Goal: Task Accomplishment & Management: Use online tool/utility

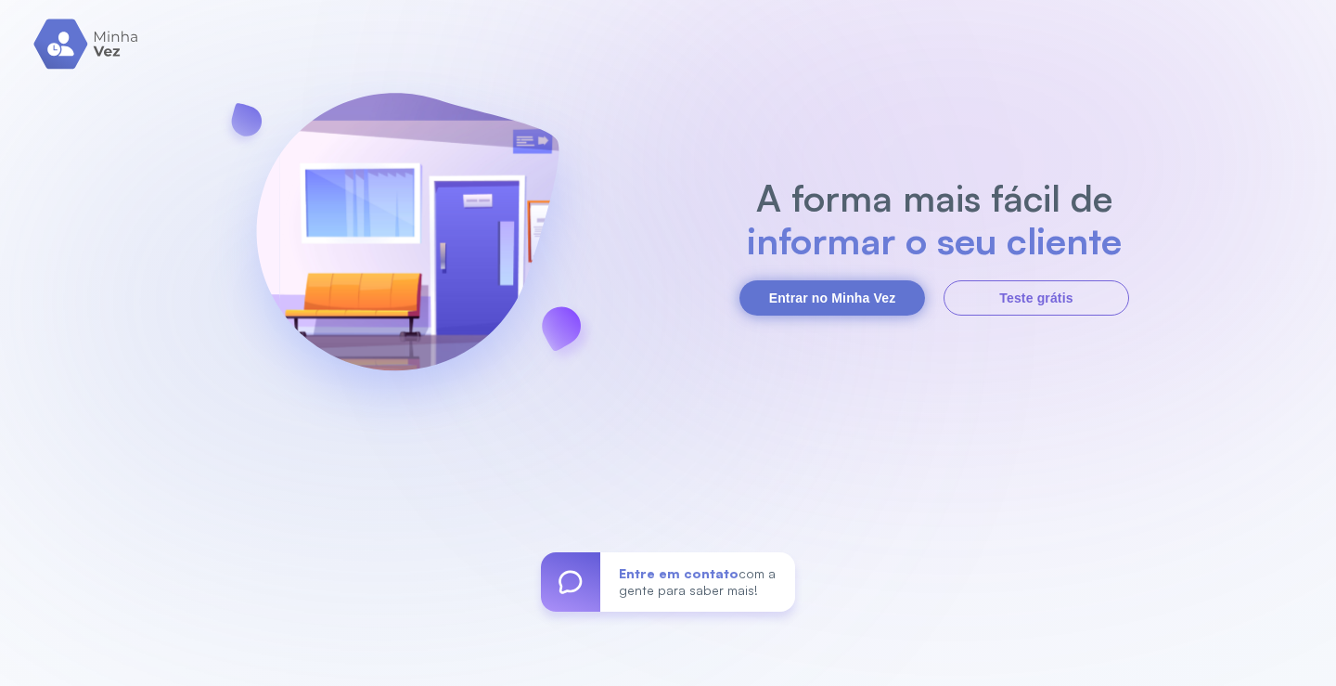
click at [839, 303] on button "Entrar no Minha Vez" at bounding box center [833, 297] width 186 height 35
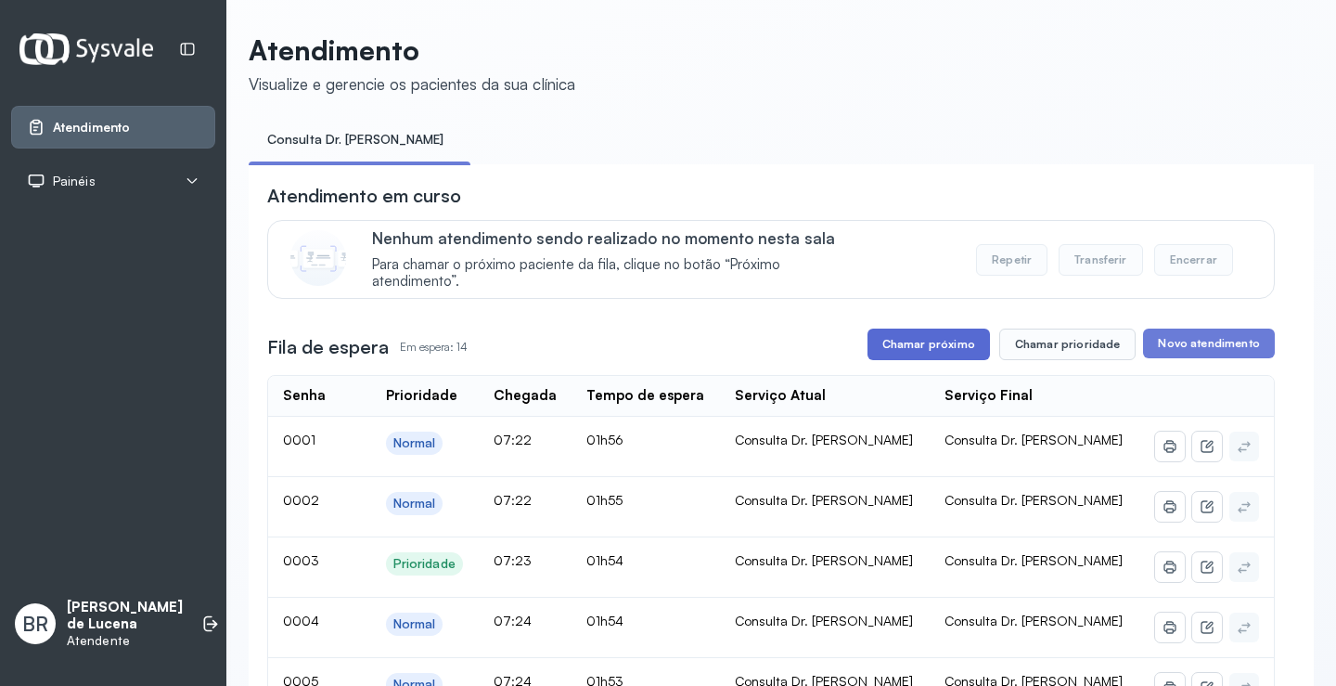
click at [933, 342] on button "Chamar próximo" at bounding box center [929, 345] width 123 height 32
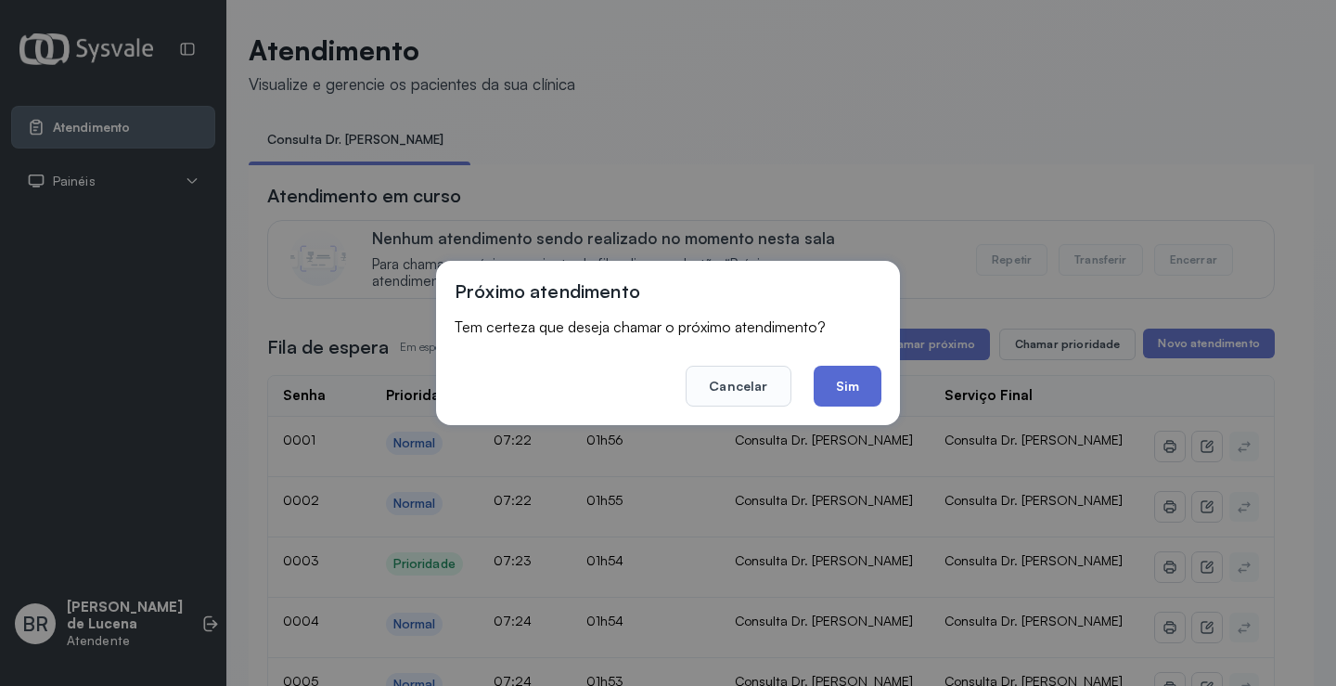
click at [849, 384] on button "Sim" at bounding box center [848, 386] width 68 height 41
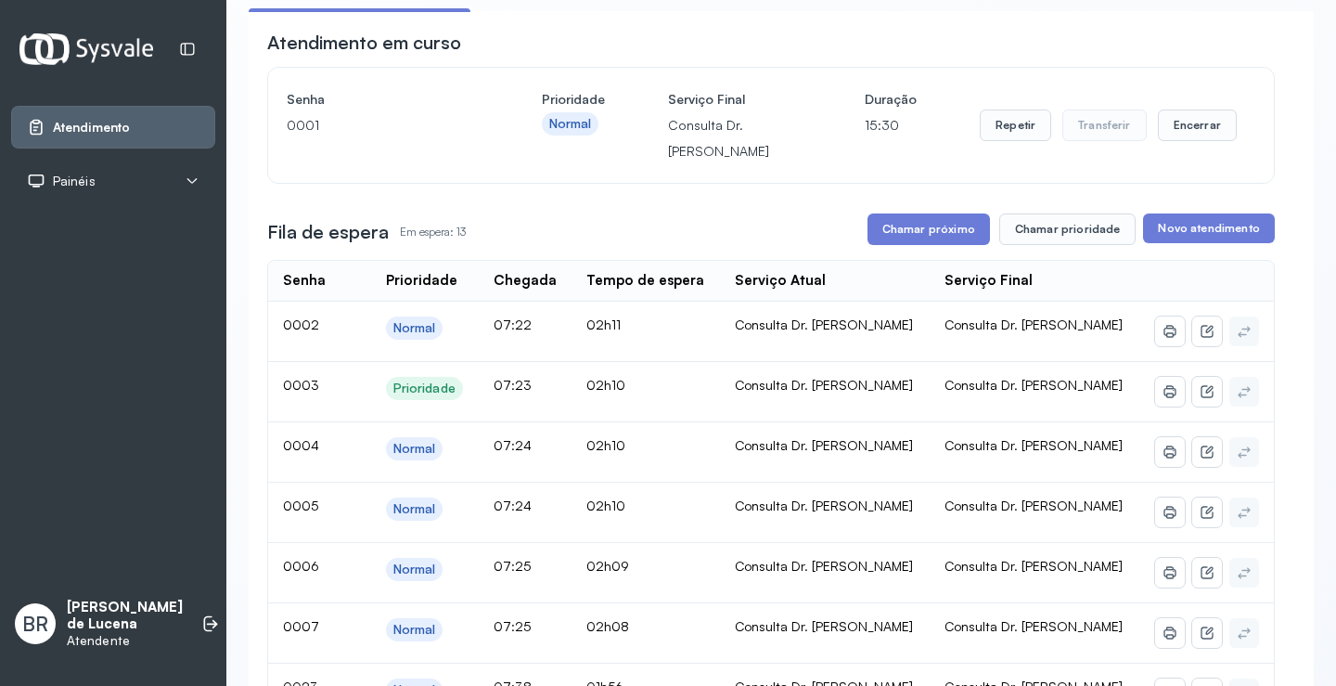
scroll to position [186, 0]
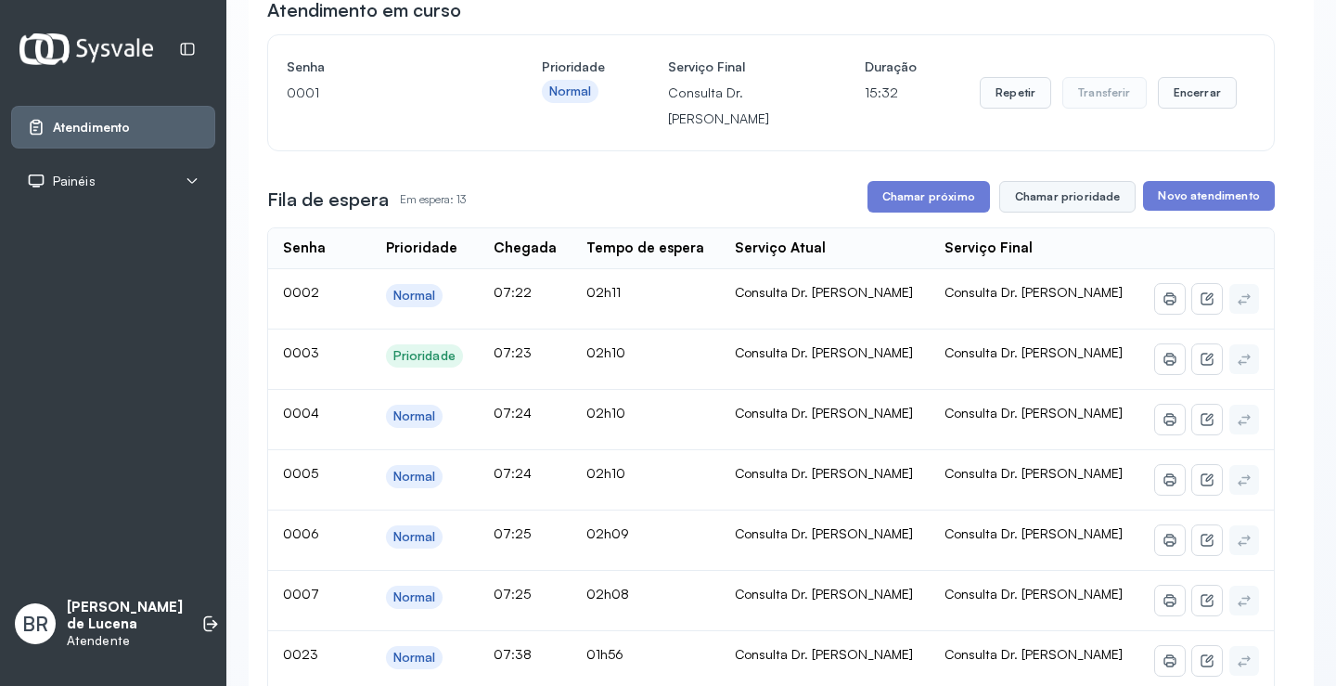
click at [1082, 197] on button "Chamar prioridade" at bounding box center [1068, 197] width 137 height 32
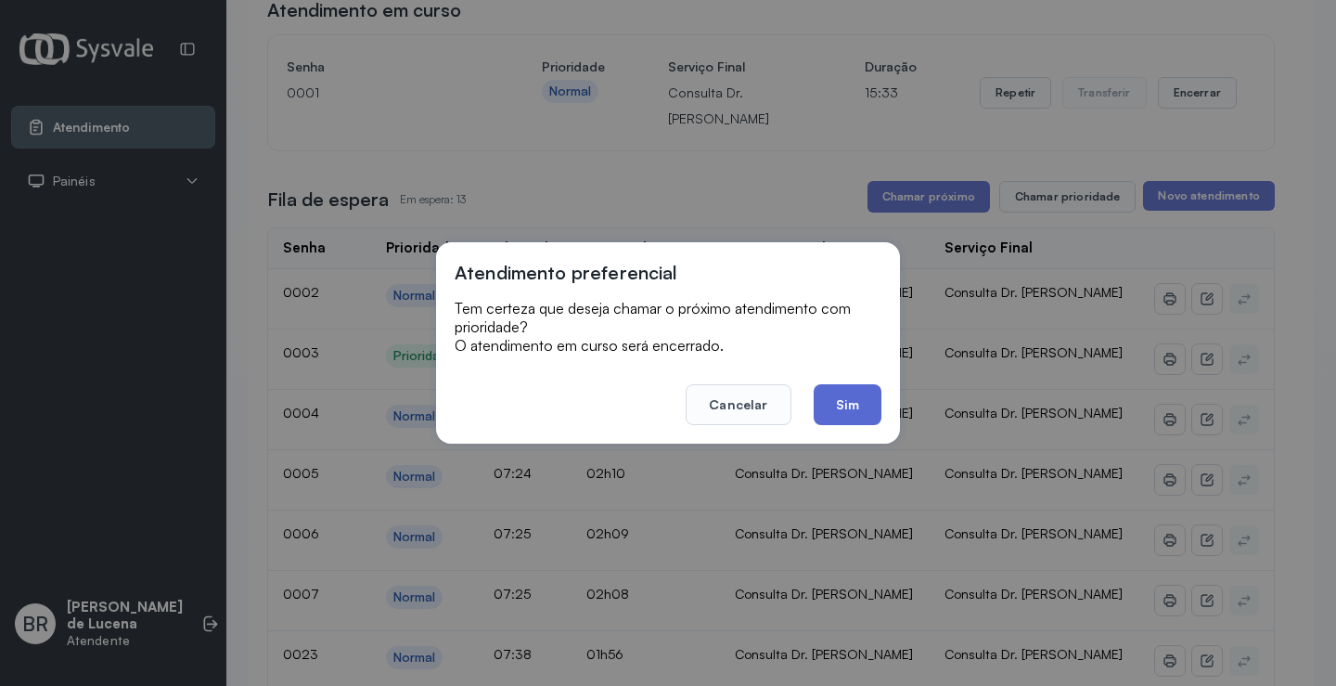
click at [842, 402] on button "Sim" at bounding box center [848, 404] width 68 height 41
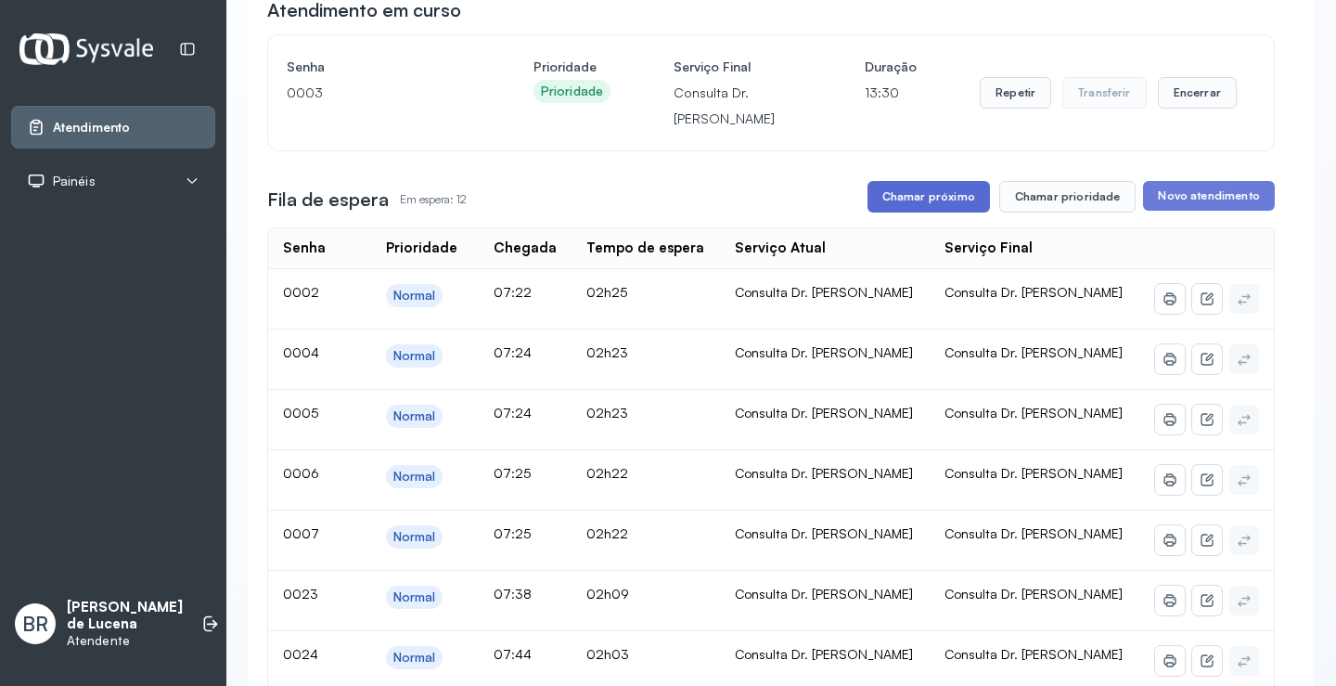
click at [949, 198] on button "Chamar próximo" at bounding box center [929, 197] width 123 height 32
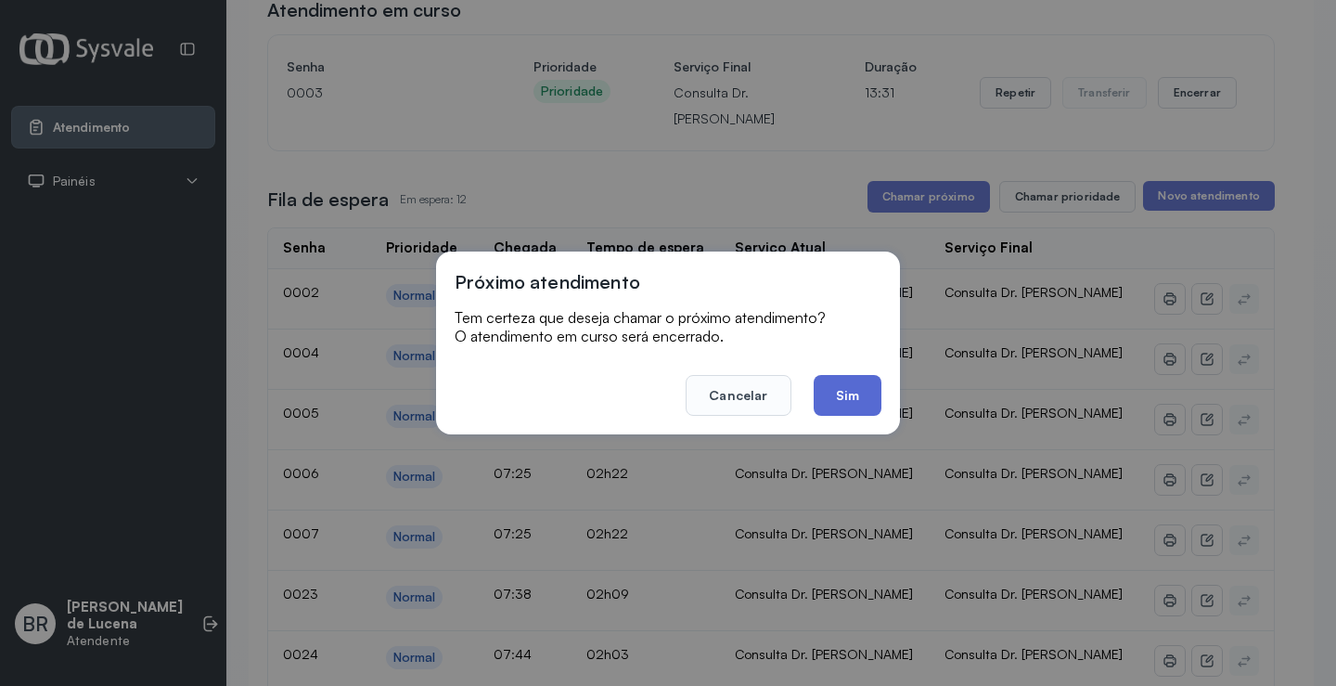
click at [827, 390] on button "Sim" at bounding box center [848, 395] width 68 height 41
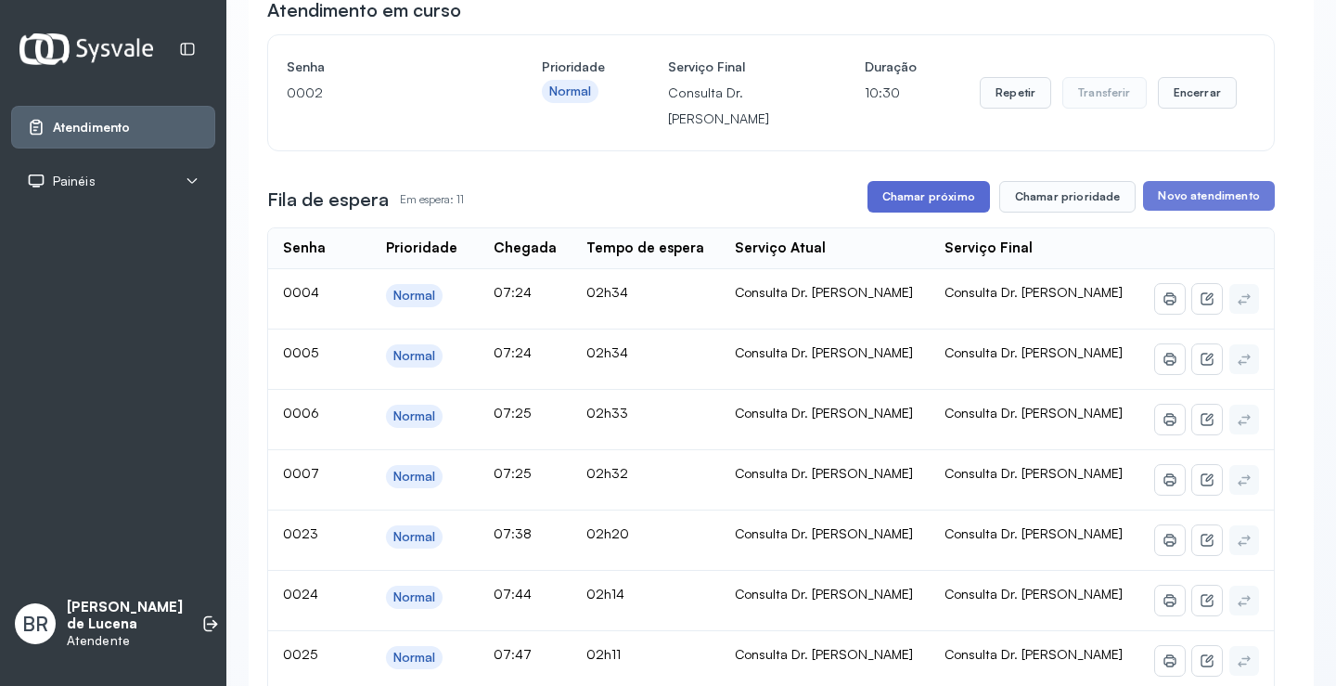
click at [936, 210] on button "Chamar próximo" at bounding box center [929, 197] width 123 height 32
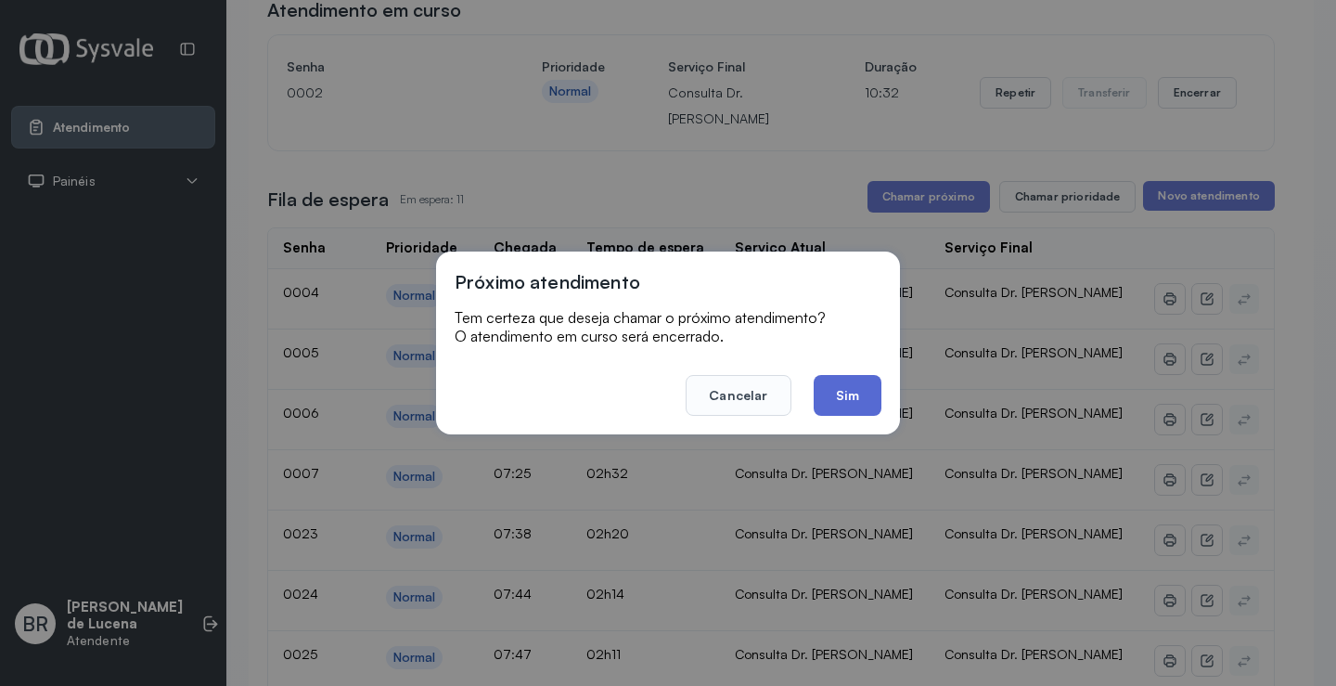
click at [853, 408] on button "Sim" at bounding box center [848, 395] width 68 height 41
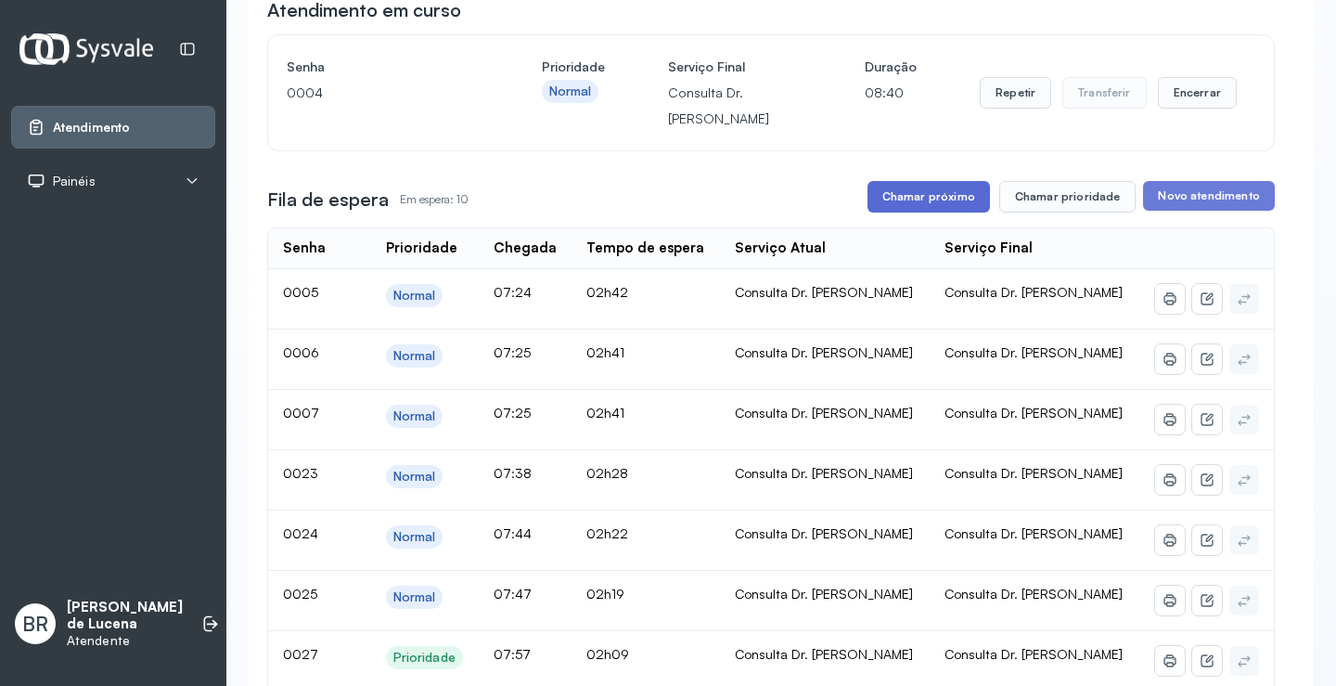
click at [965, 195] on button "Chamar próximo" at bounding box center [929, 197] width 123 height 32
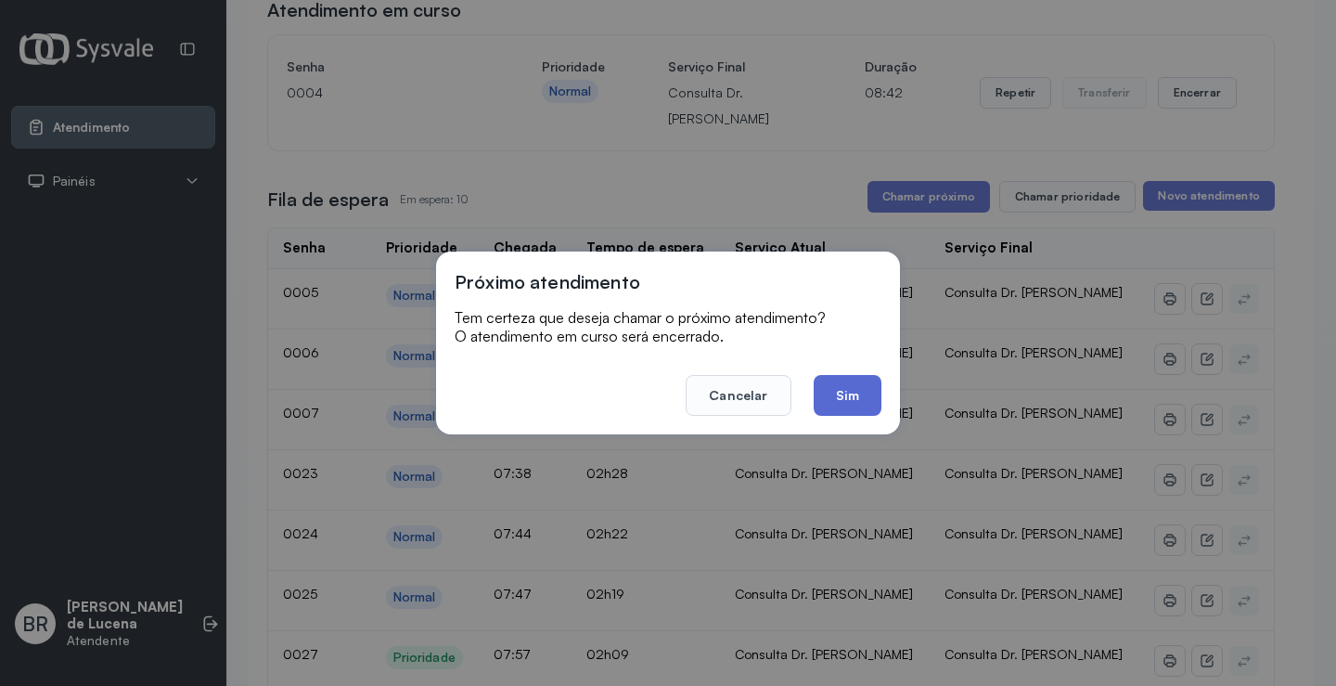
click at [860, 391] on button "Sim" at bounding box center [848, 395] width 68 height 41
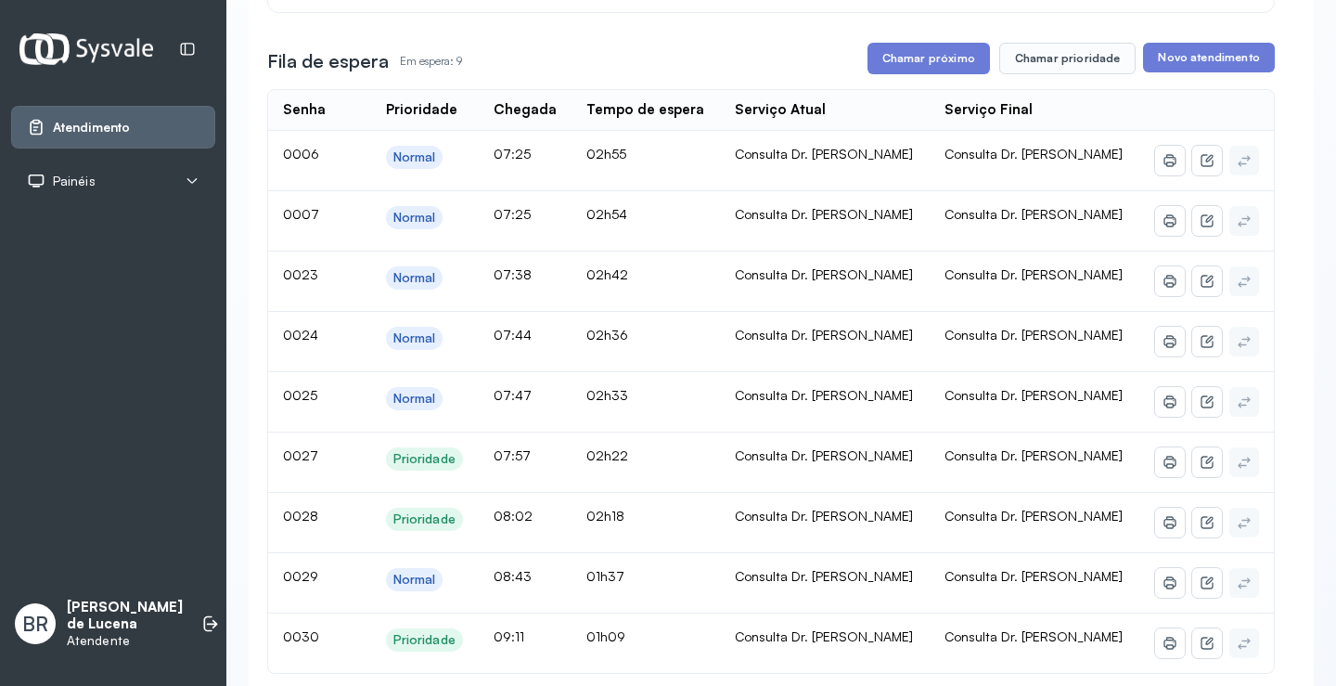
scroll to position [0, 0]
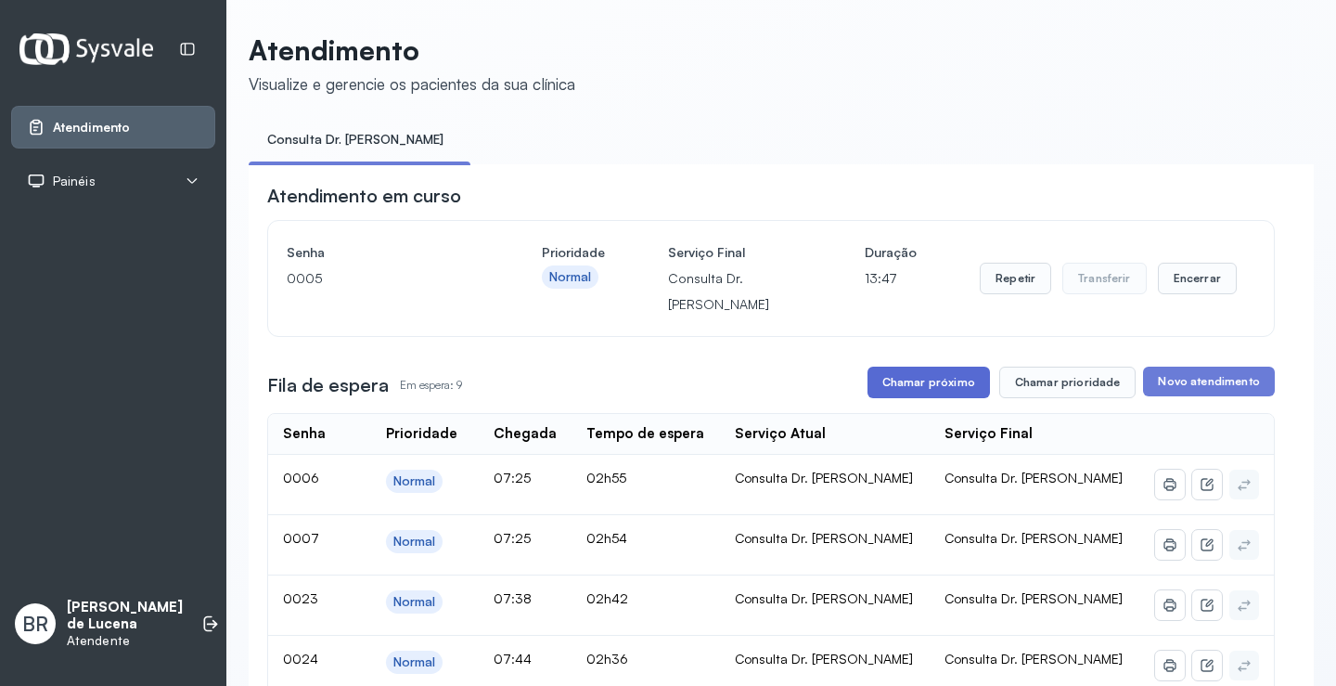
click at [881, 387] on button "Chamar próximo" at bounding box center [929, 383] width 123 height 32
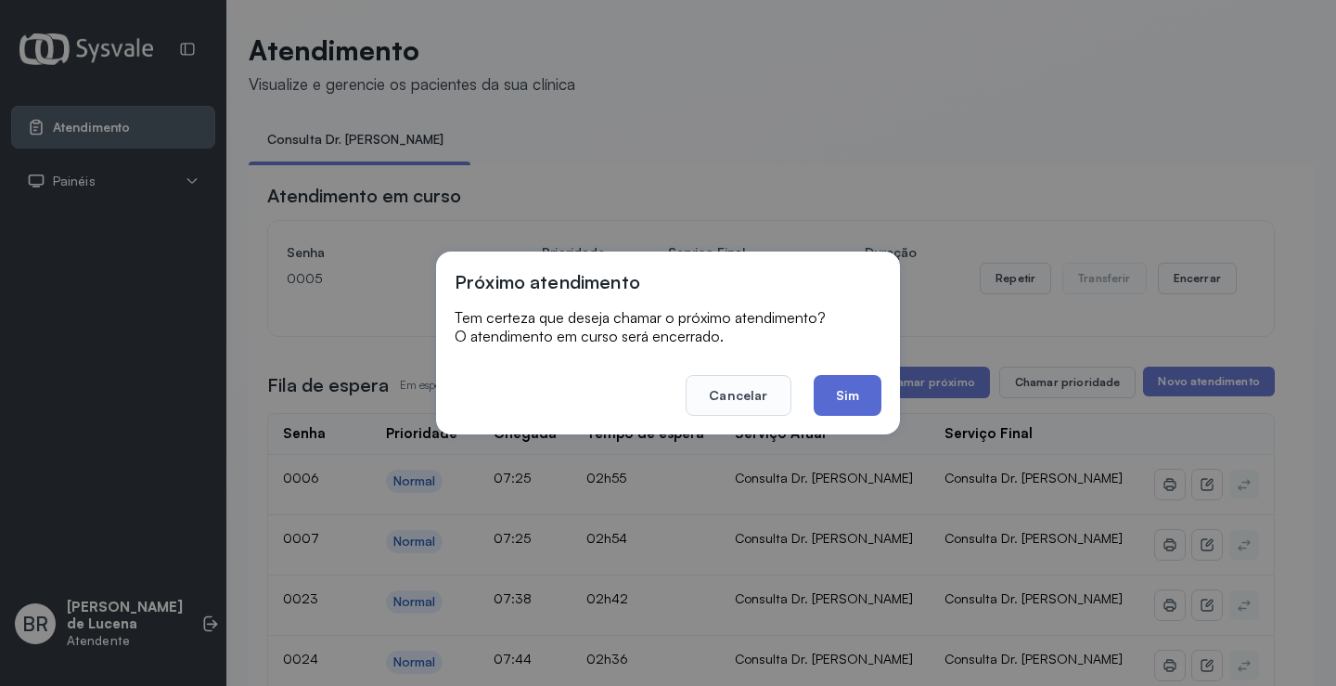
click at [821, 392] on button "Sim" at bounding box center [848, 395] width 68 height 41
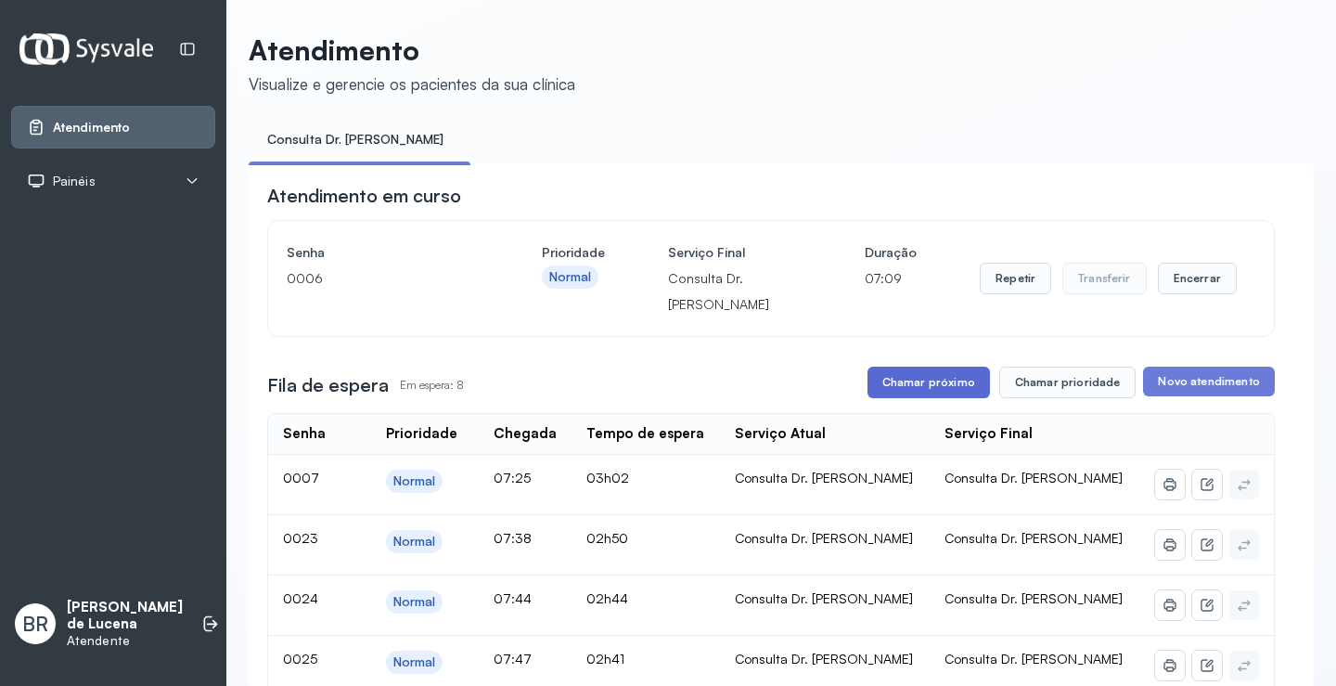
click at [913, 389] on button "Chamar próximo" at bounding box center [929, 383] width 123 height 32
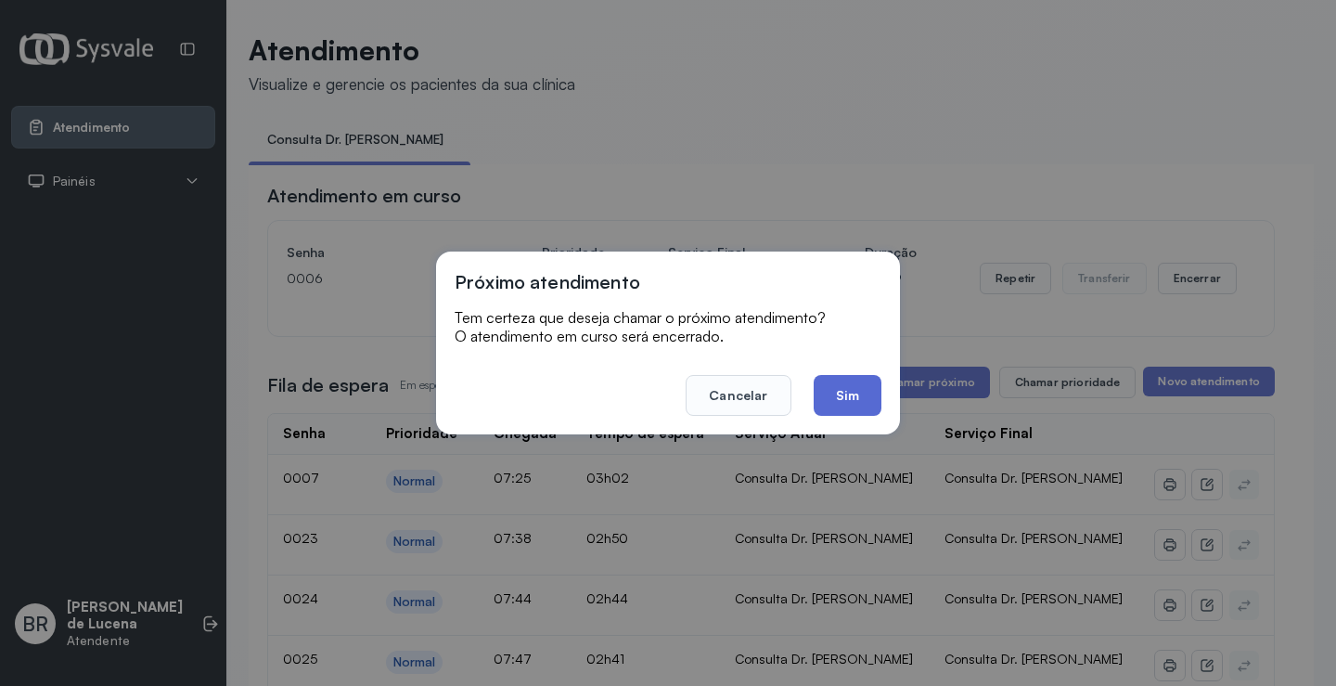
click at [851, 395] on button "Sim" at bounding box center [848, 395] width 68 height 41
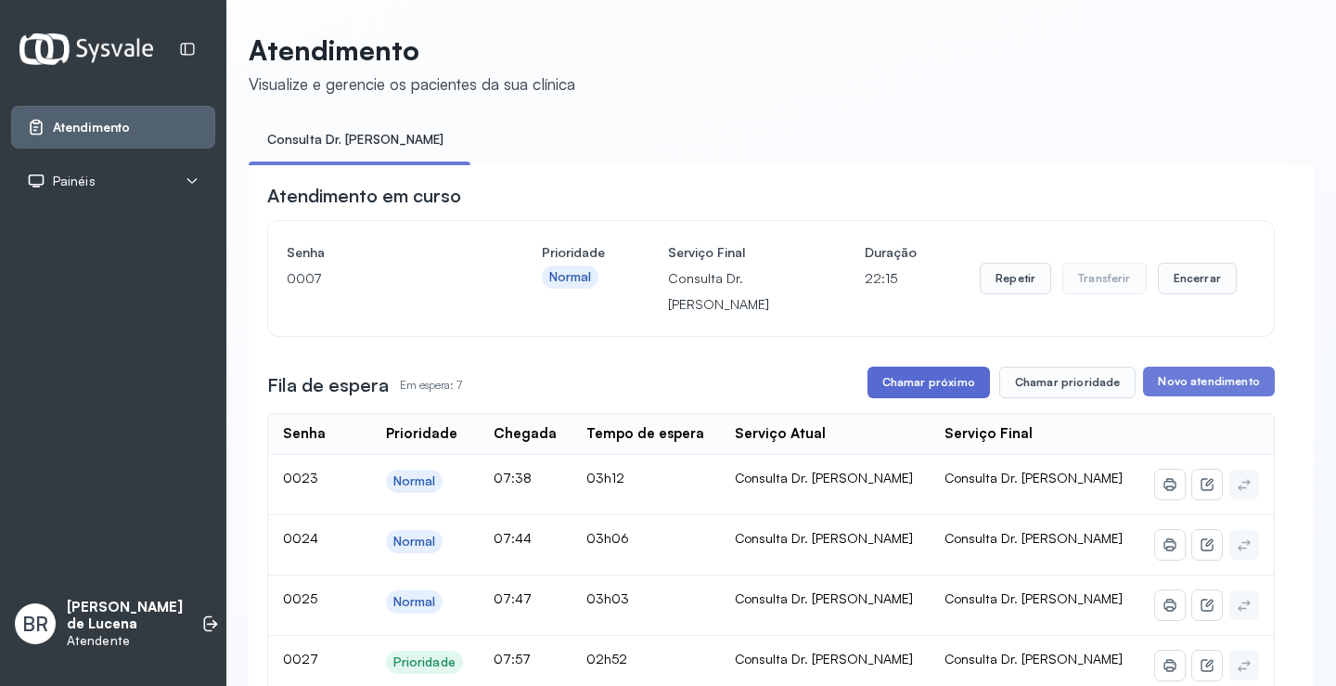
click at [935, 394] on button "Chamar próximo" at bounding box center [929, 383] width 123 height 32
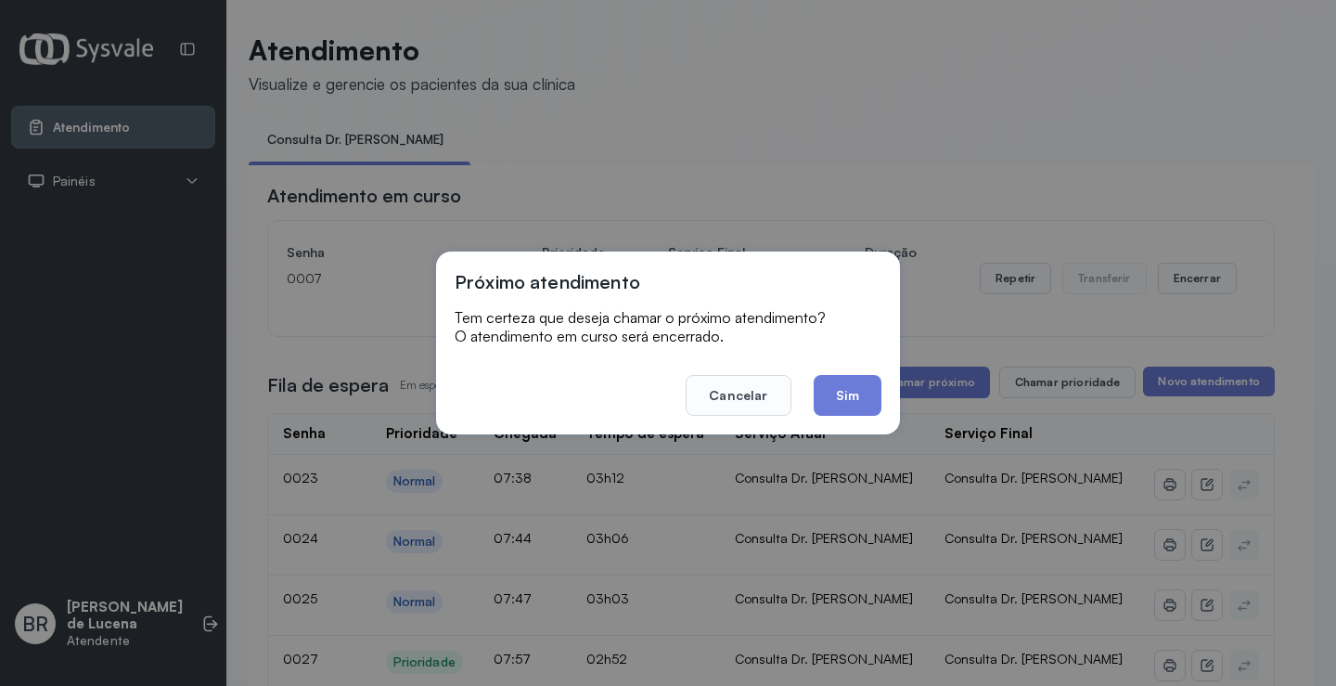
click at [854, 401] on button "Sim" at bounding box center [848, 395] width 68 height 41
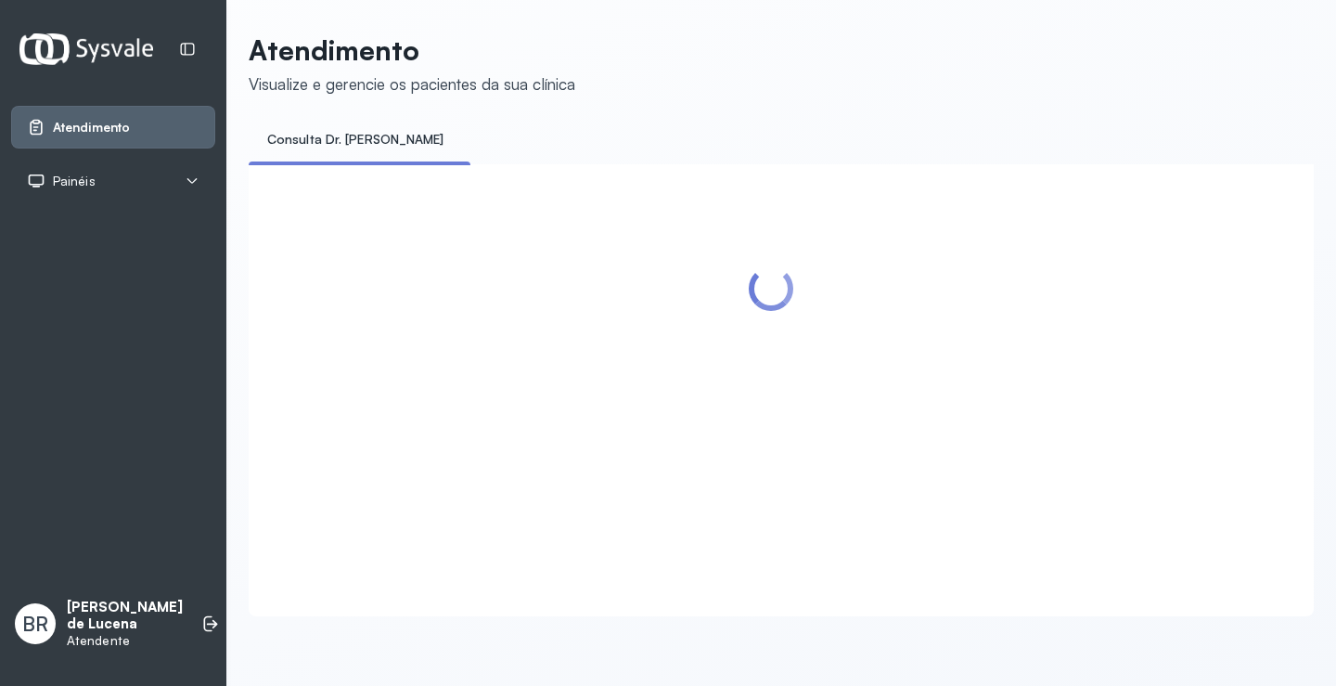
scroll to position [1, 0]
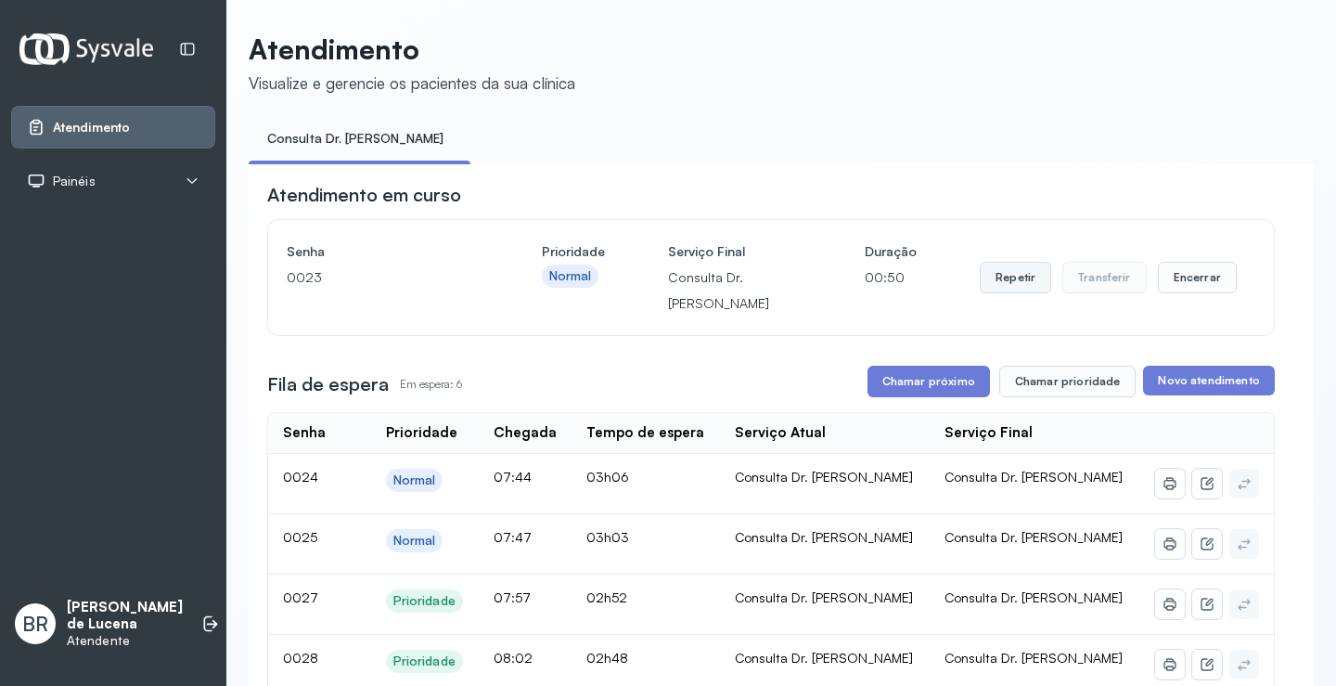
click at [1000, 281] on button "Repetir" at bounding box center [1015, 278] width 71 height 32
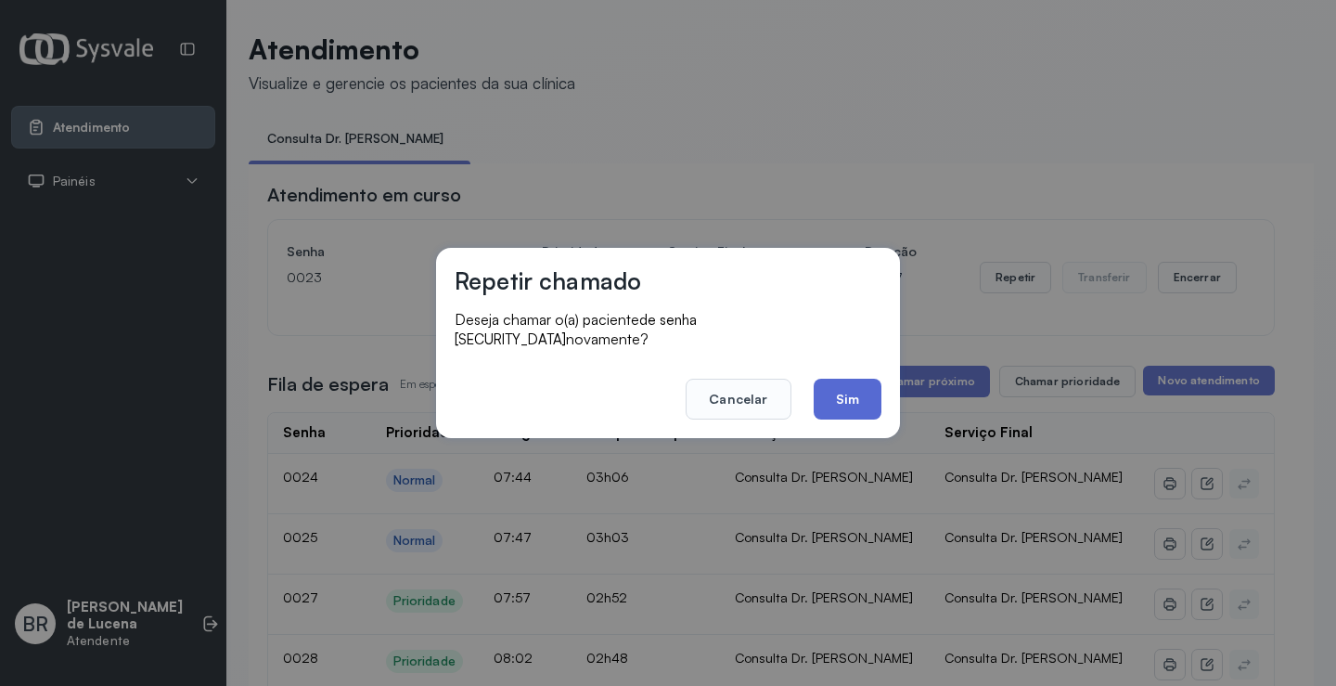
click at [852, 379] on button "Sim" at bounding box center [848, 399] width 68 height 41
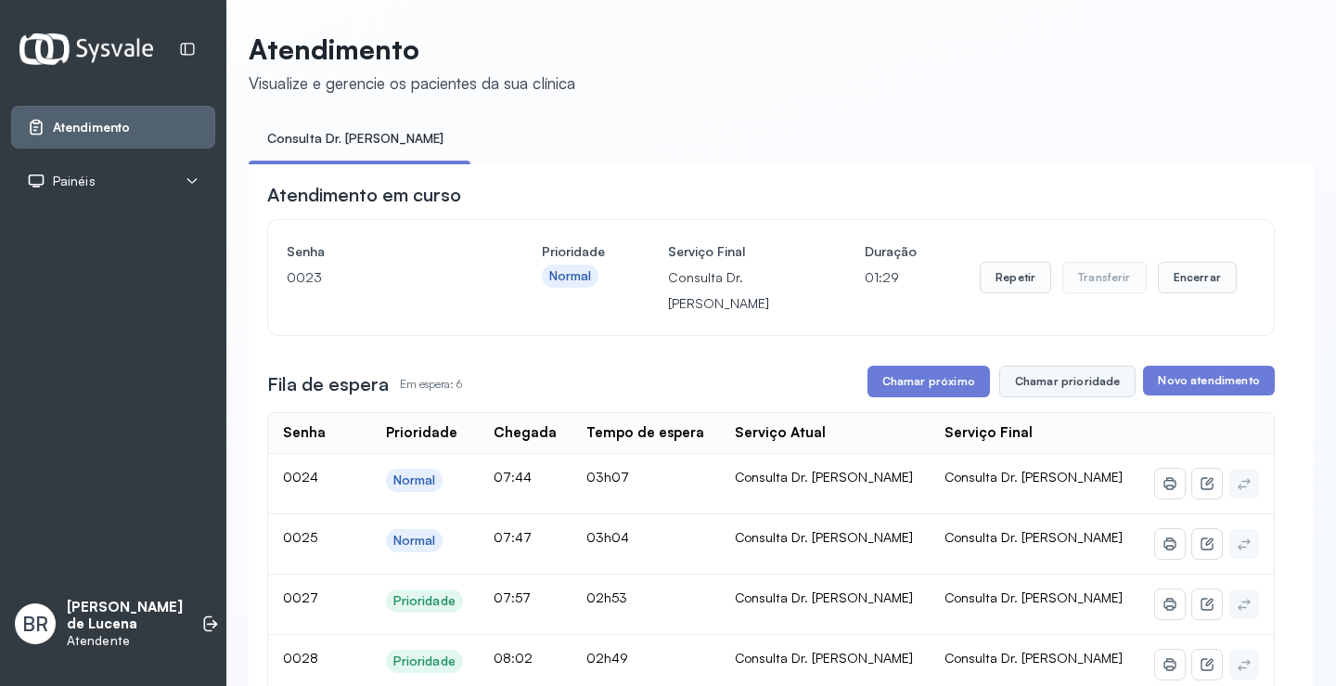
click at [1039, 385] on button "Chamar prioridade" at bounding box center [1068, 382] width 137 height 32
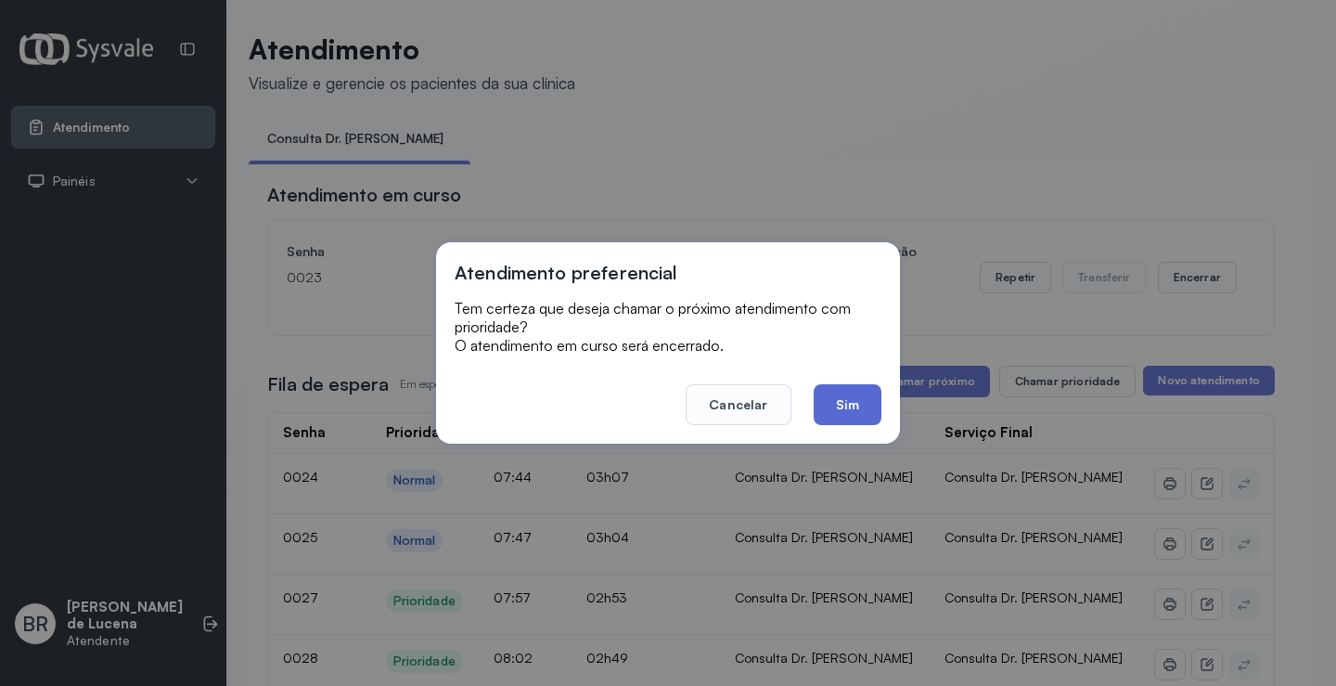
click at [856, 401] on button "Sim" at bounding box center [848, 404] width 68 height 41
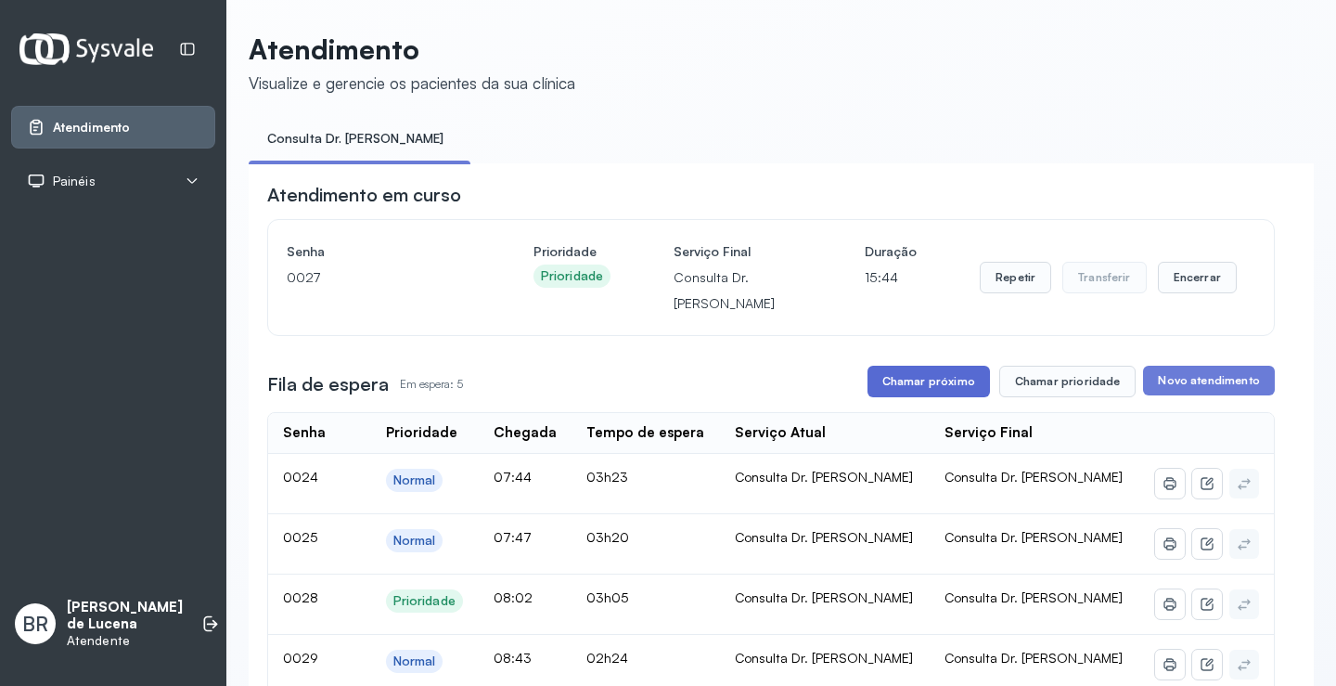
click at [925, 389] on button "Chamar próximo" at bounding box center [929, 382] width 123 height 32
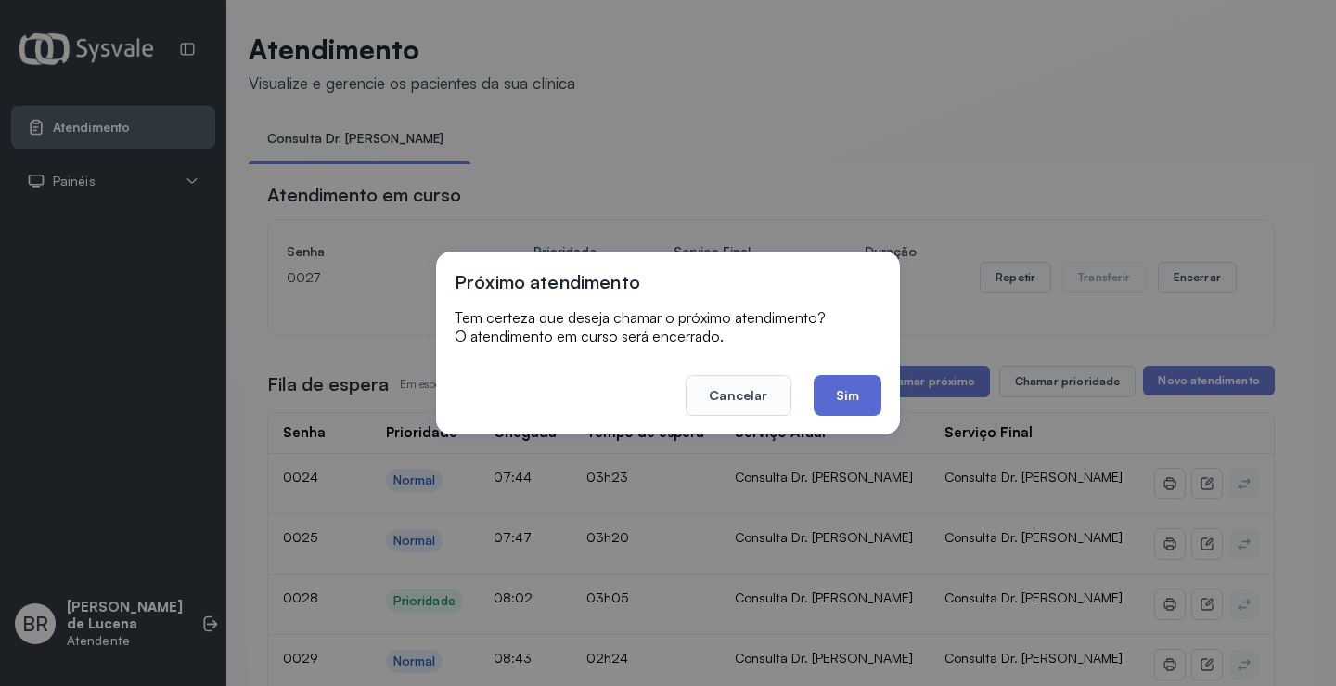
click at [837, 397] on button "Sim" at bounding box center [848, 395] width 68 height 41
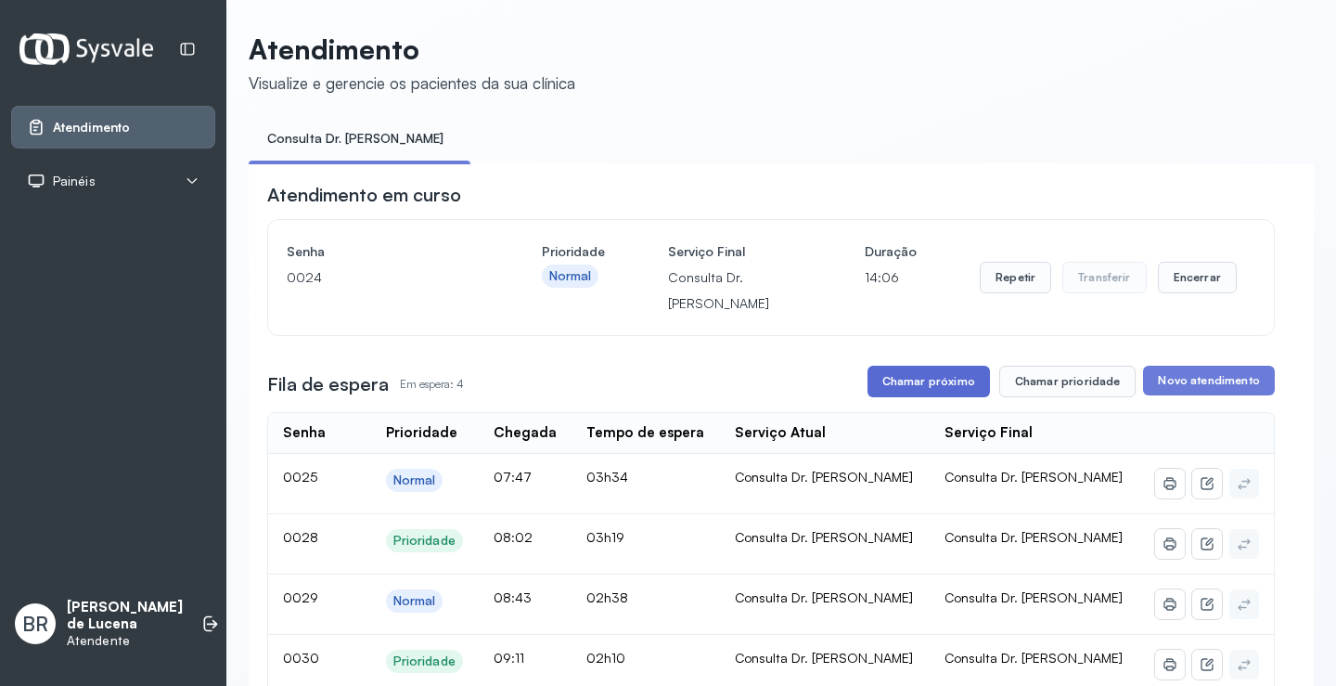
click at [945, 389] on button "Chamar próximo" at bounding box center [929, 382] width 123 height 32
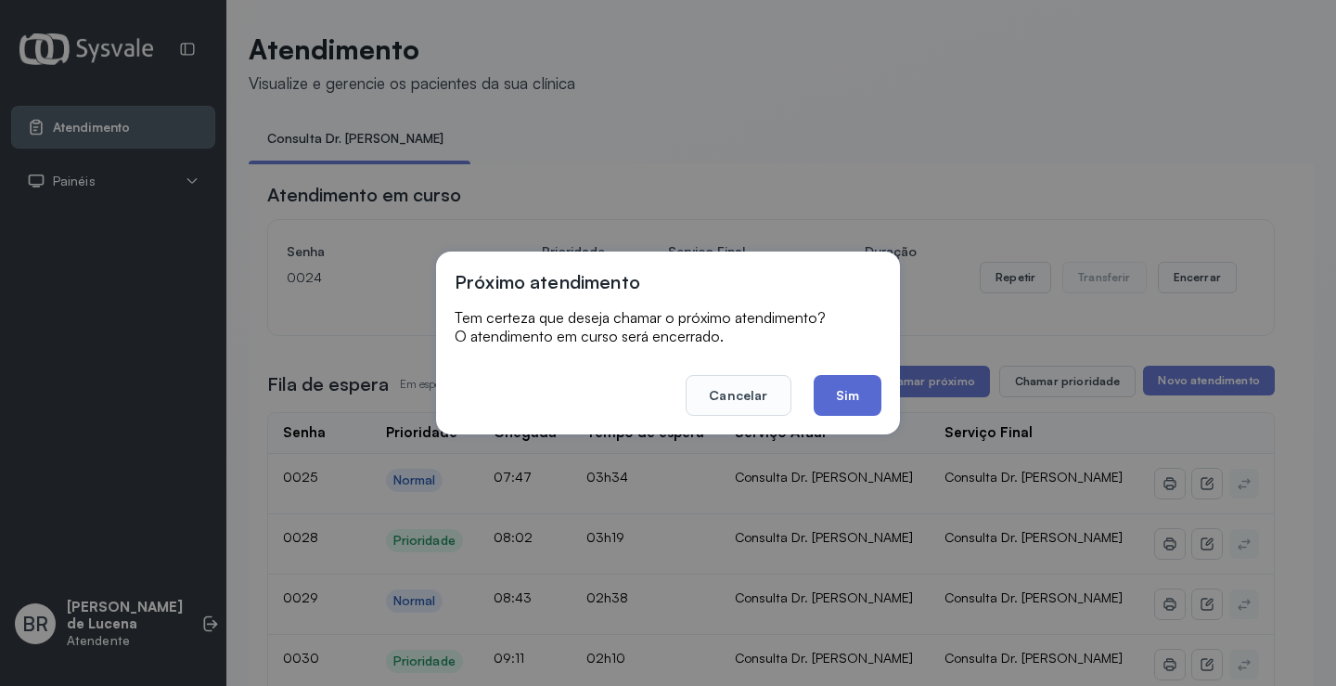
click at [837, 394] on button "Sim" at bounding box center [848, 395] width 68 height 41
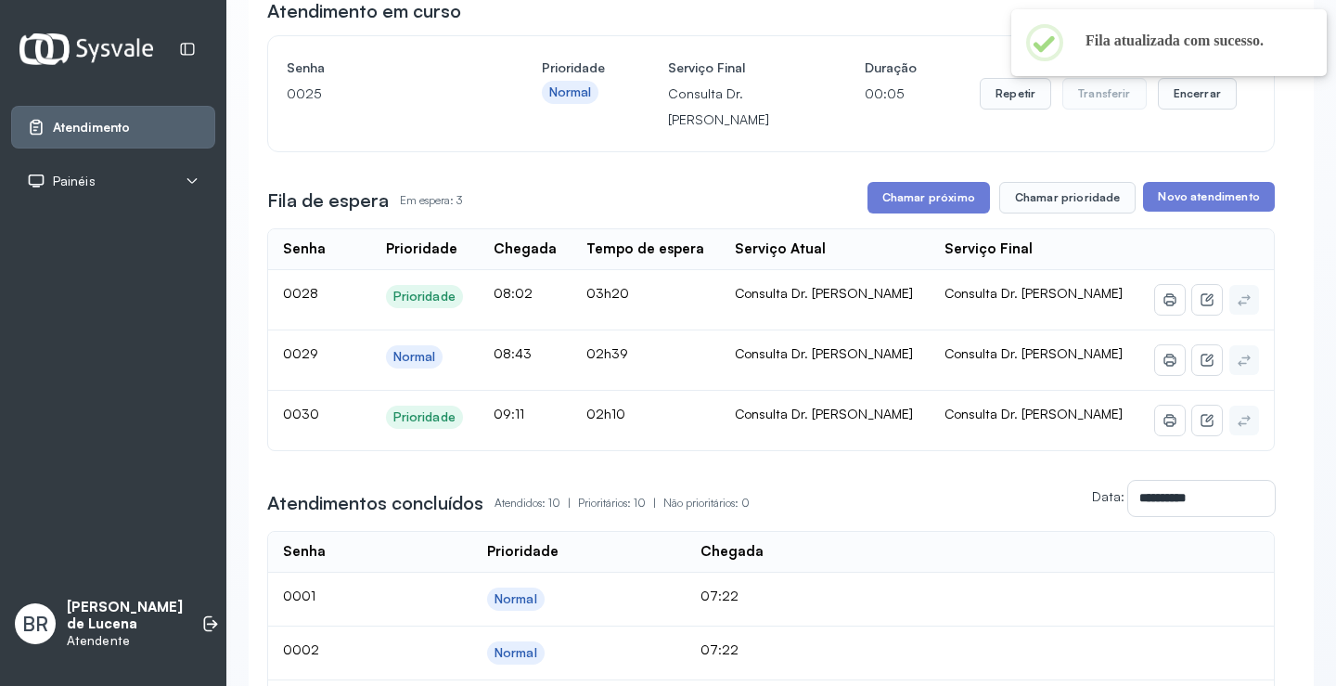
scroll to position [187, 0]
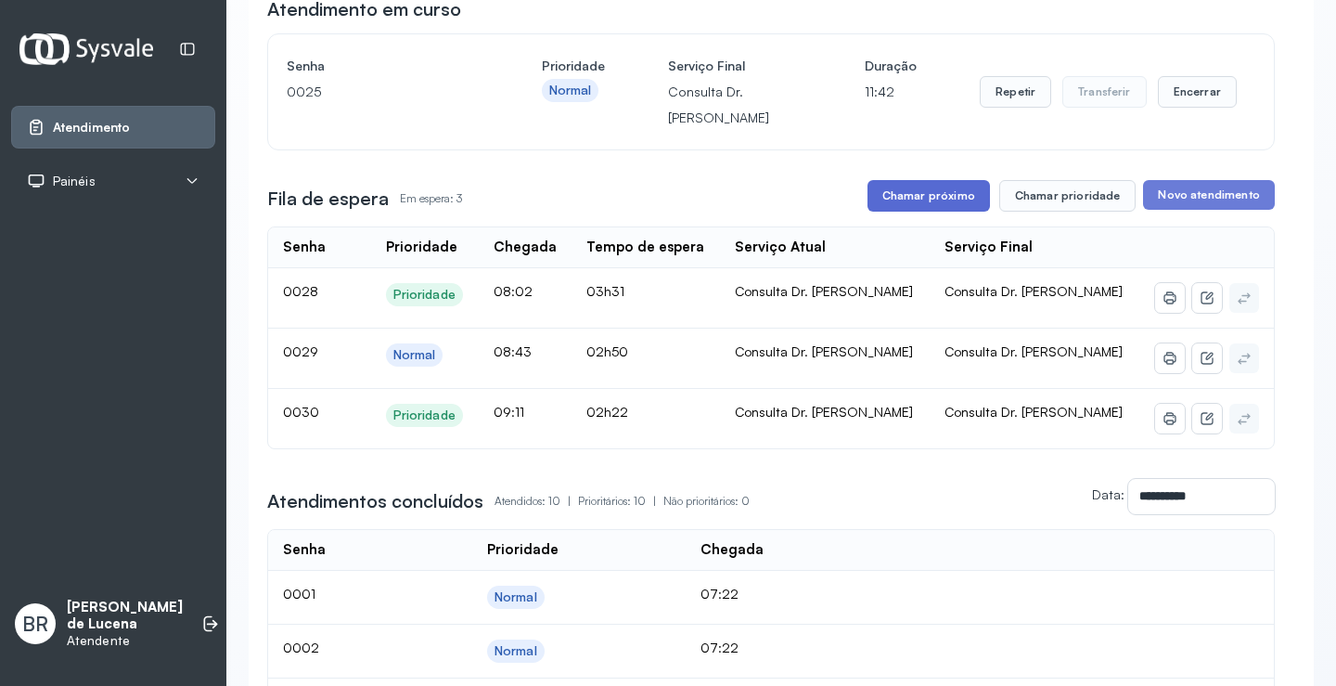
click at [946, 201] on button "Chamar próximo" at bounding box center [929, 196] width 123 height 32
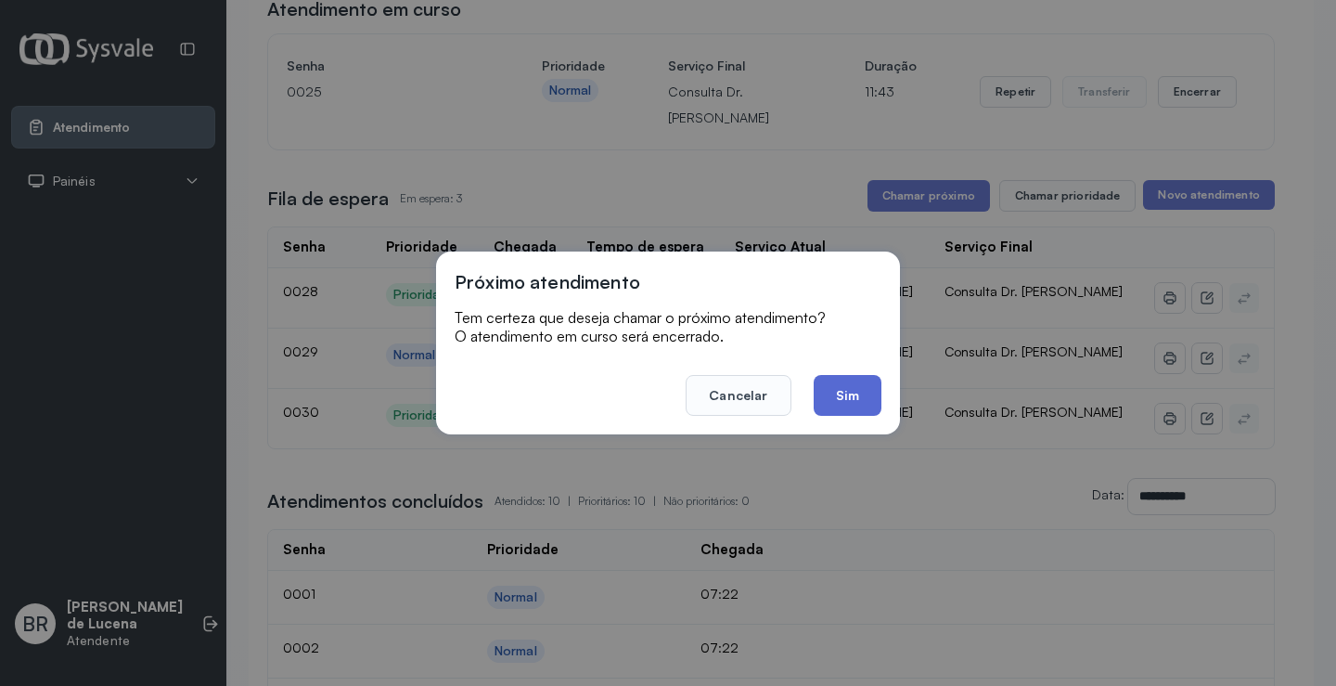
click at [845, 397] on button "Sim" at bounding box center [848, 395] width 68 height 41
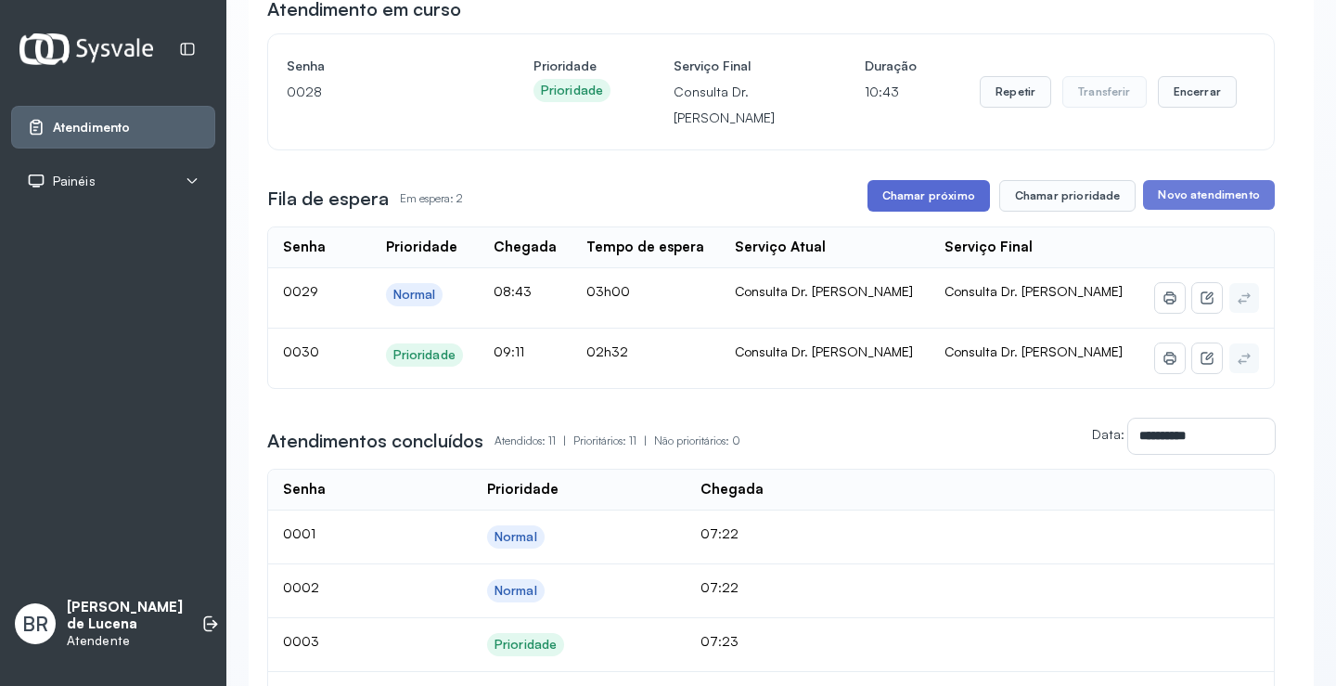
click at [933, 200] on button "Chamar próximo" at bounding box center [929, 196] width 123 height 32
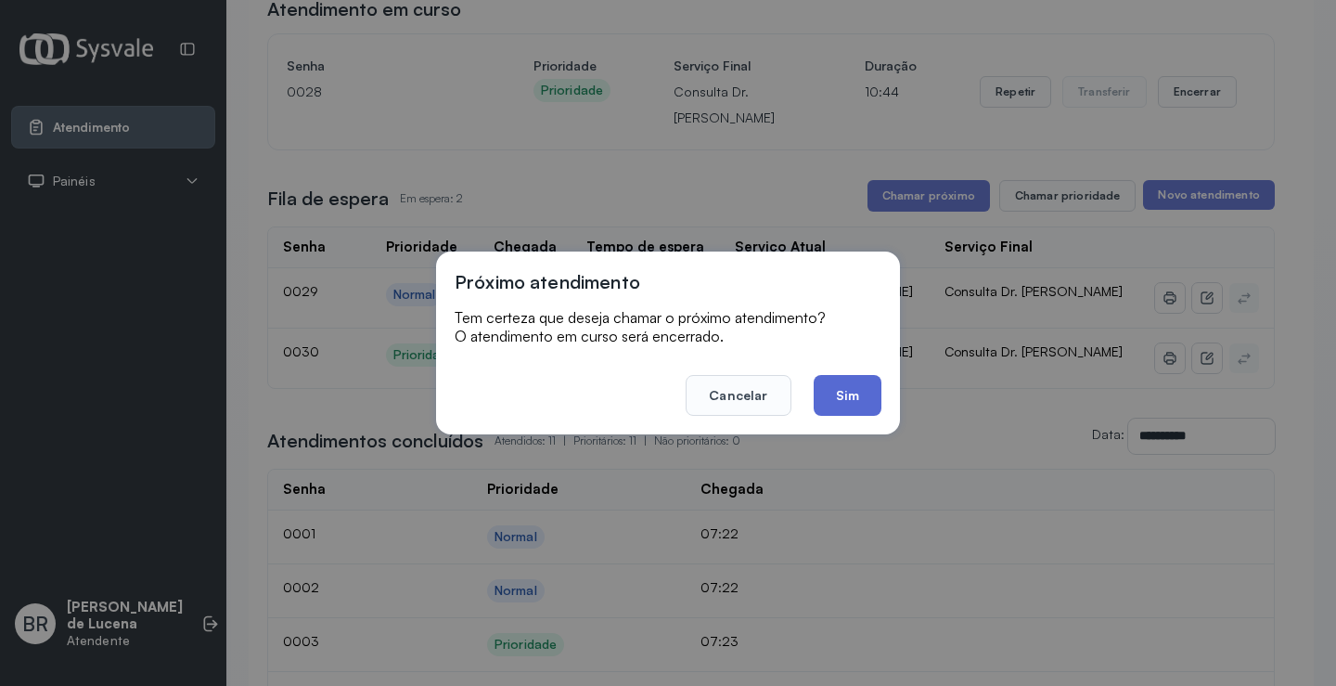
click at [840, 397] on button "Sim" at bounding box center [848, 395] width 68 height 41
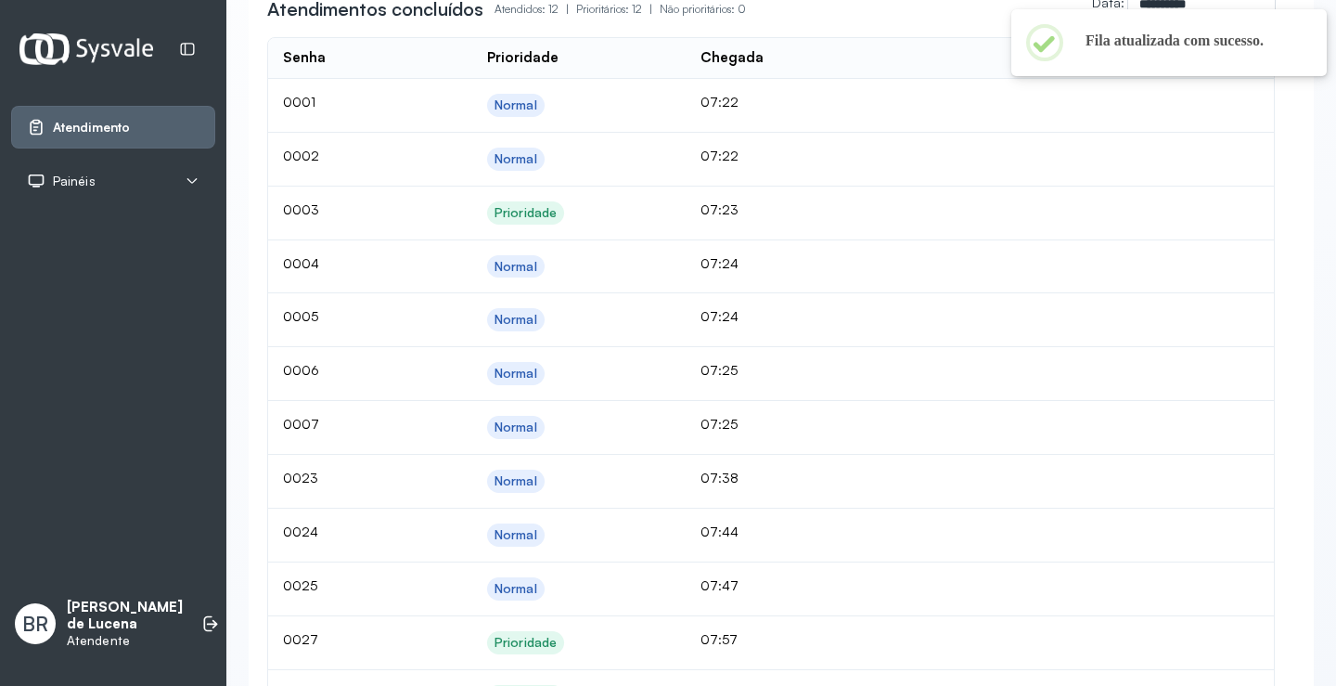
scroll to position [1, 0]
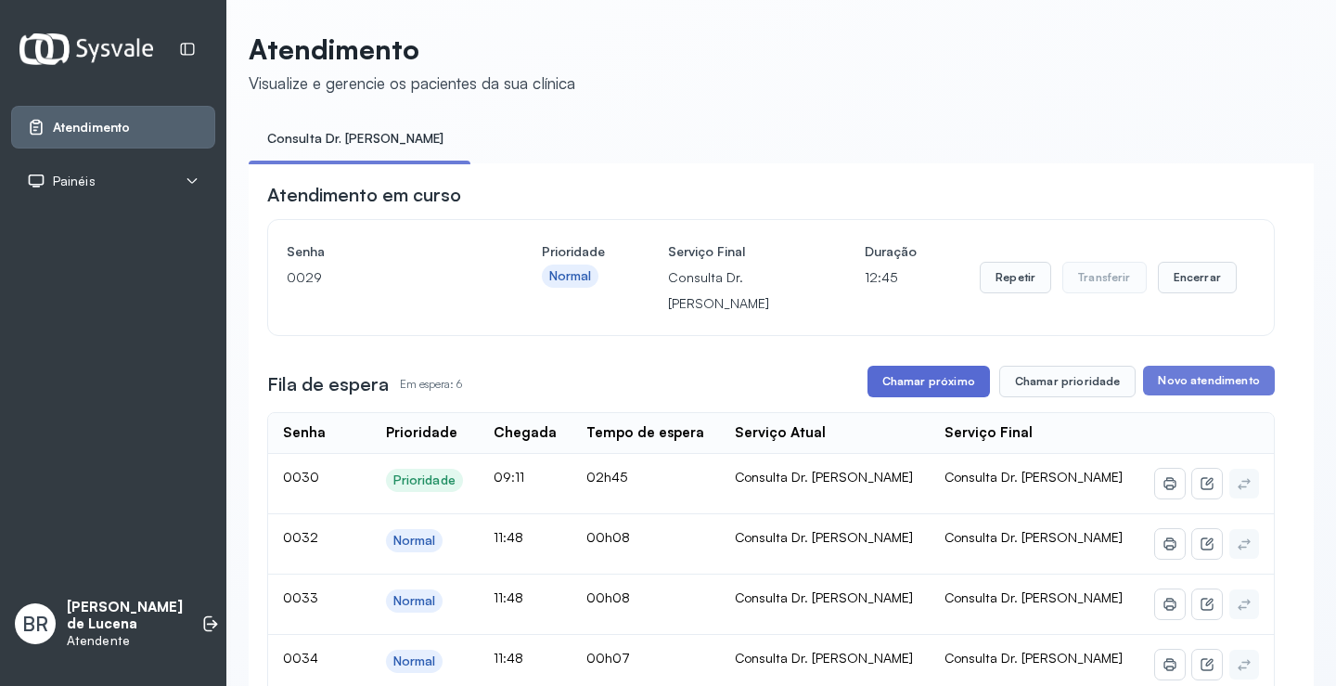
click at [883, 379] on button "Chamar próximo" at bounding box center [929, 382] width 123 height 32
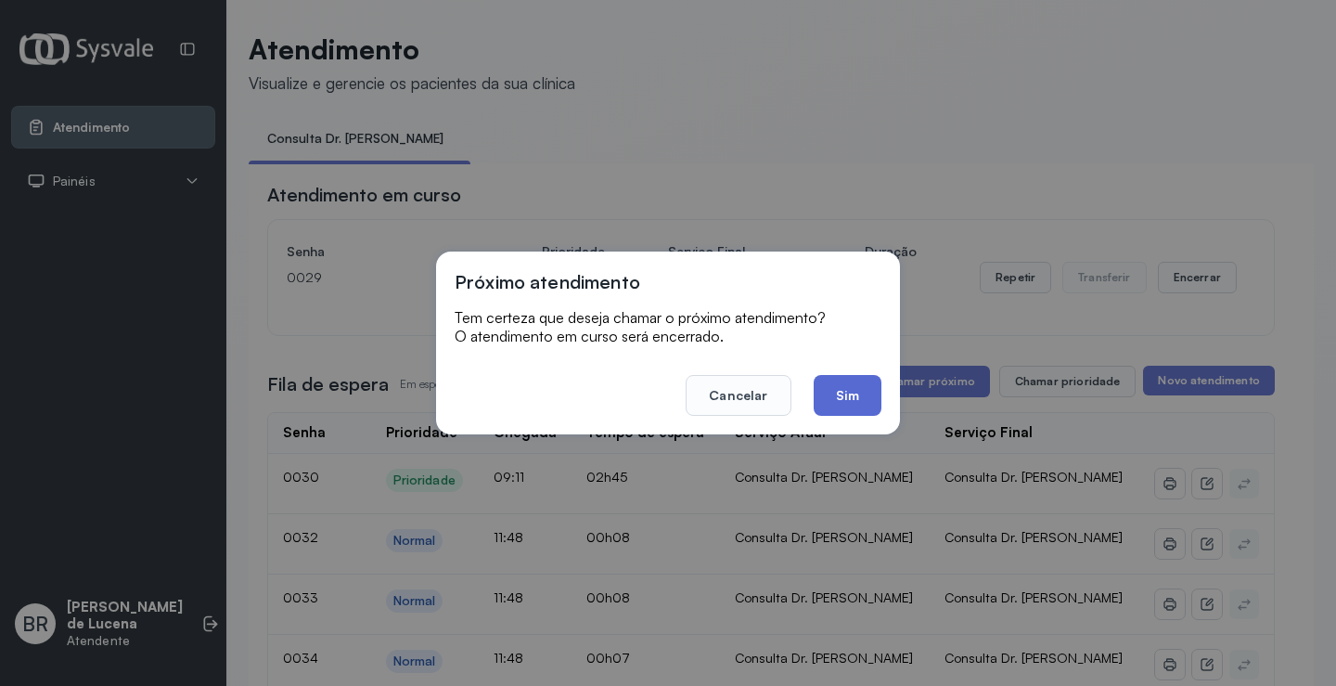
click at [867, 394] on button "Sim" at bounding box center [848, 395] width 68 height 41
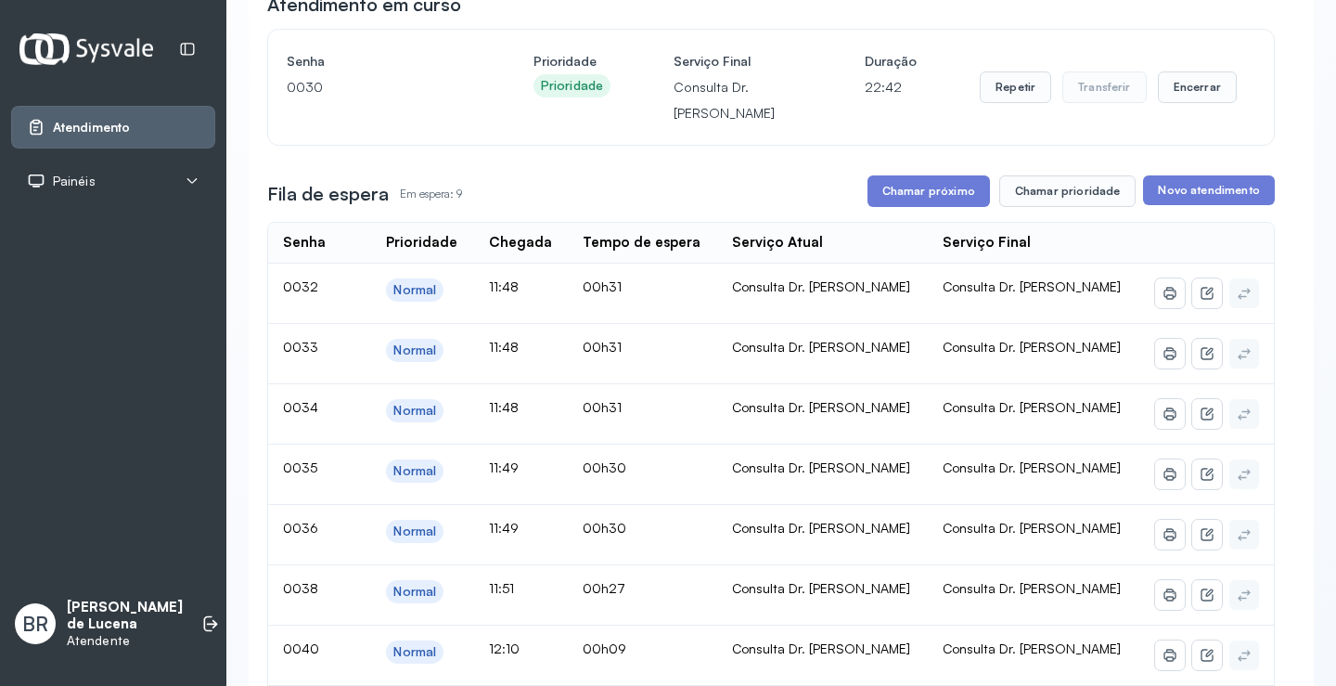
scroll to position [187, 0]
